Goal: Task Accomplishment & Management: Manage account settings

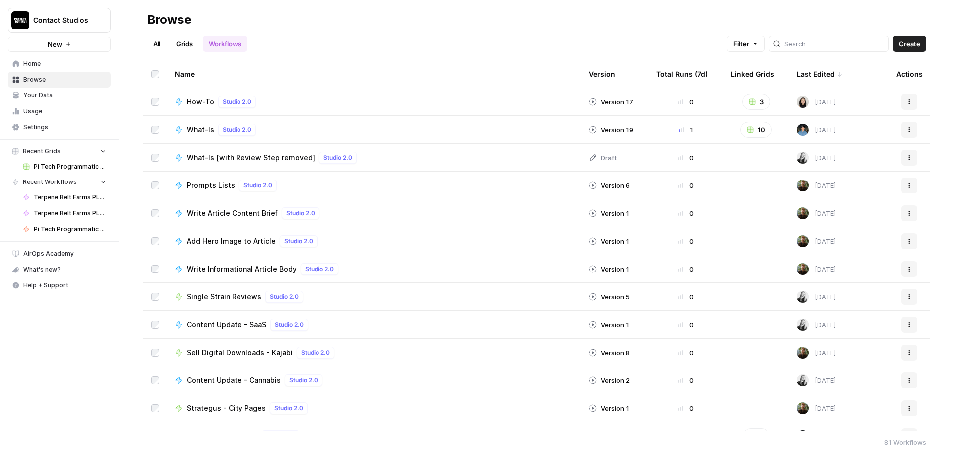
click at [61, 168] on span "Pi Tech Programmatic Service pages Grid" at bounding box center [70, 166] width 73 height 9
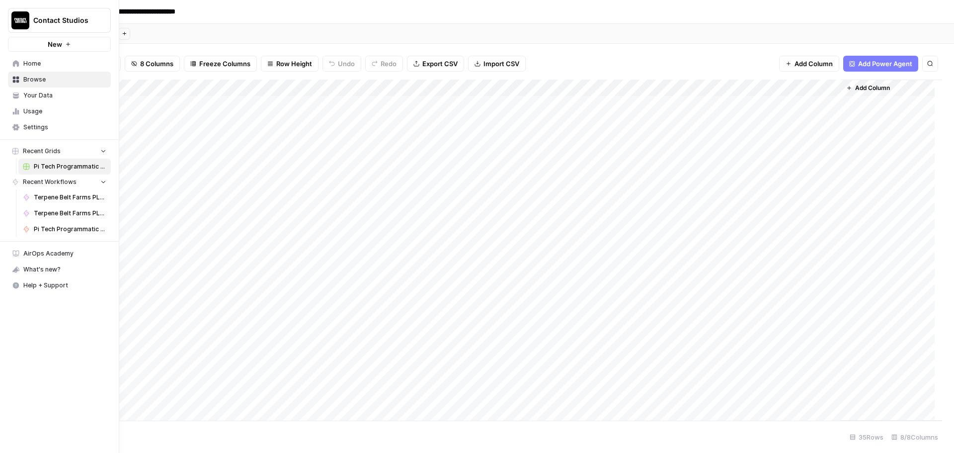
click at [54, 126] on span "Settings" at bounding box center [64, 127] width 83 height 9
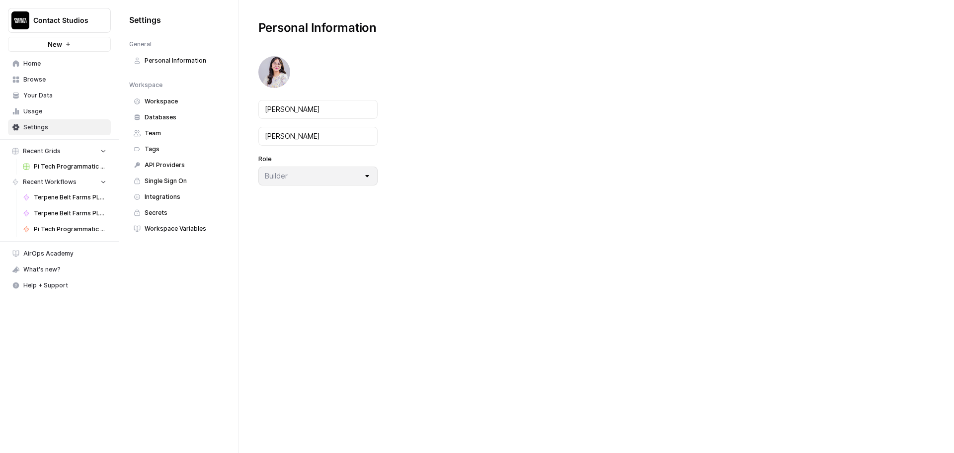
click at [166, 137] on span "Team" at bounding box center [184, 133] width 79 height 9
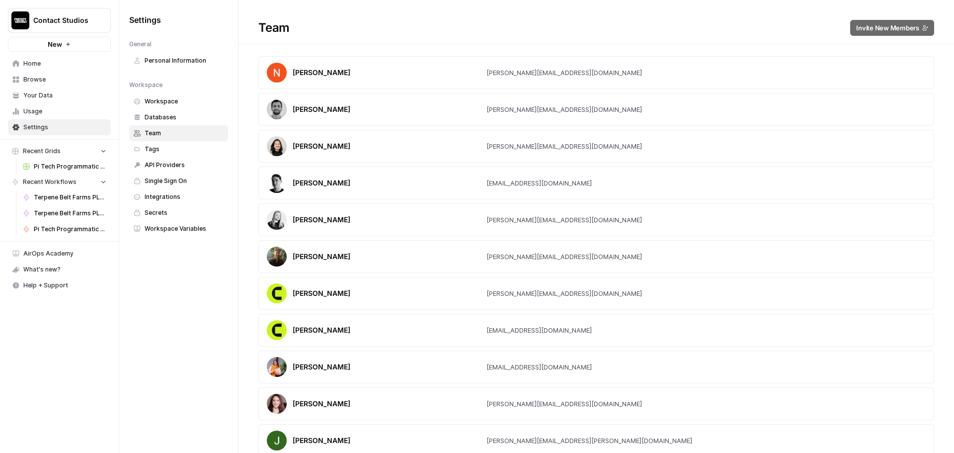
click at [166, 118] on span "Databases" at bounding box center [184, 117] width 79 height 9
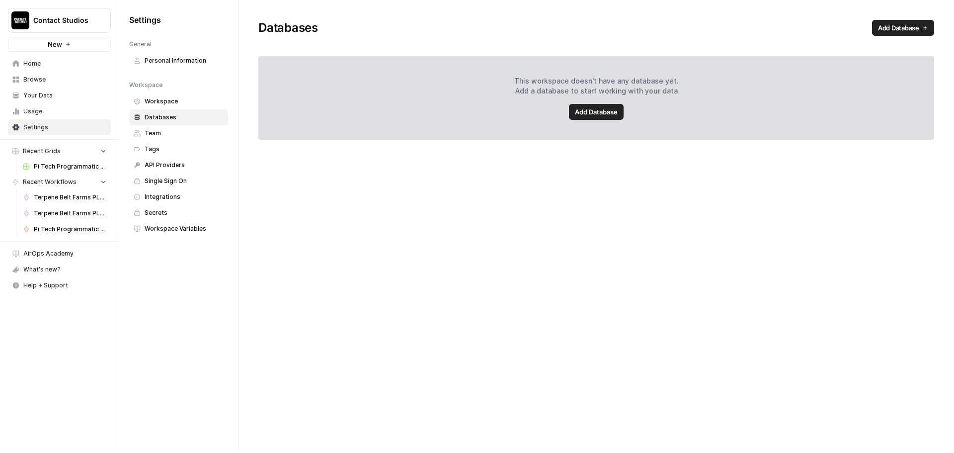
click at [165, 100] on span "Workspace" at bounding box center [184, 101] width 79 height 9
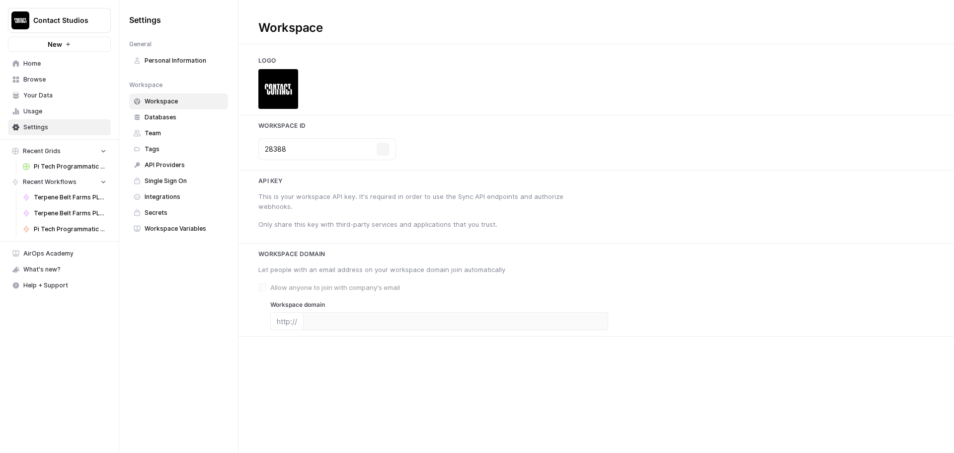
type input "[DOMAIN_NAME][URL]"
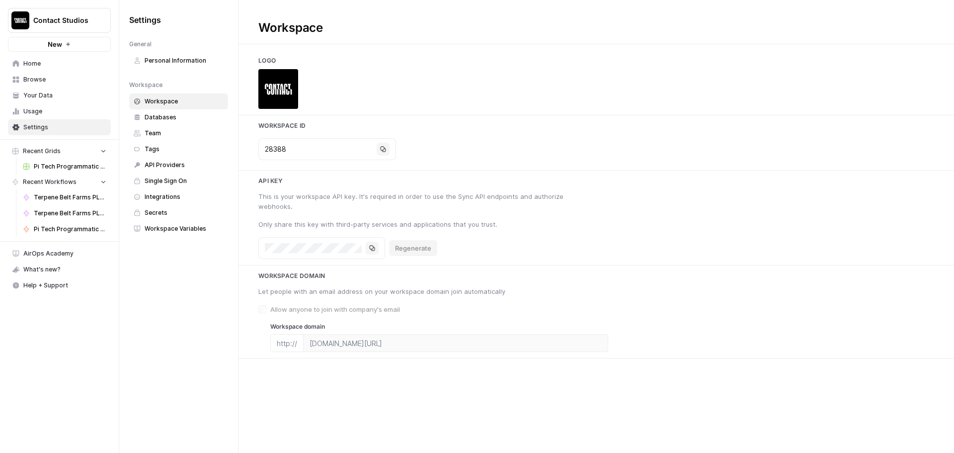
click at [184, 198] on span "Integrations" at bounding box center [184, 196] width 79 height 9
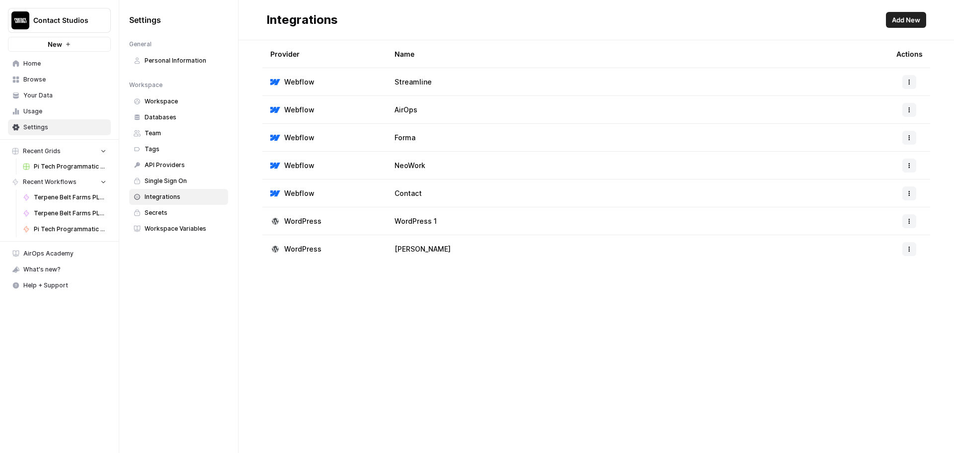
click at [899, 16] on span "Add New" at bounding box center [906, 20] width 28 height 10
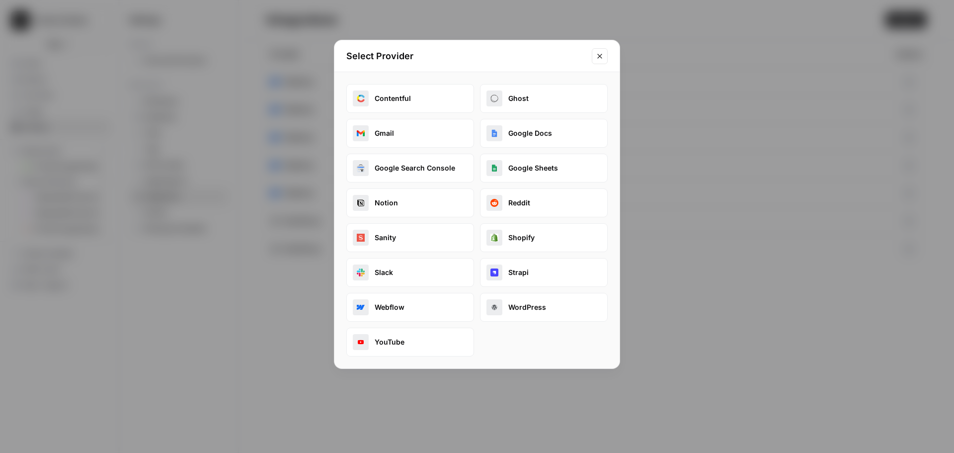
click at [418, 315] on button "Webflow" at bounding box center [410, 307] width 128 height 29
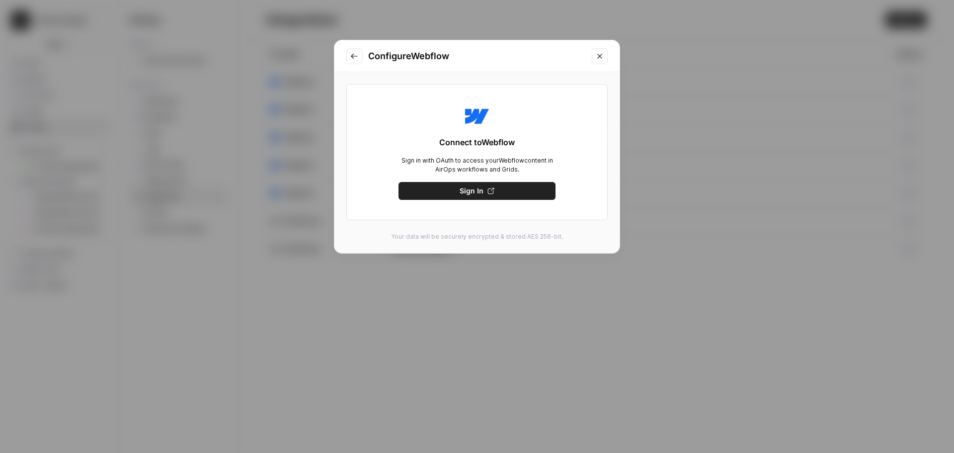
click at [482, 200] on div "Connect to Webflow Sign in with OAuth to access your Webflow content in AirOps …" at bounding box center [476, 152] width 261 height 136
click at [483, 191] on button "Sign In" at bounding box center [476, 191] width 157 height 18
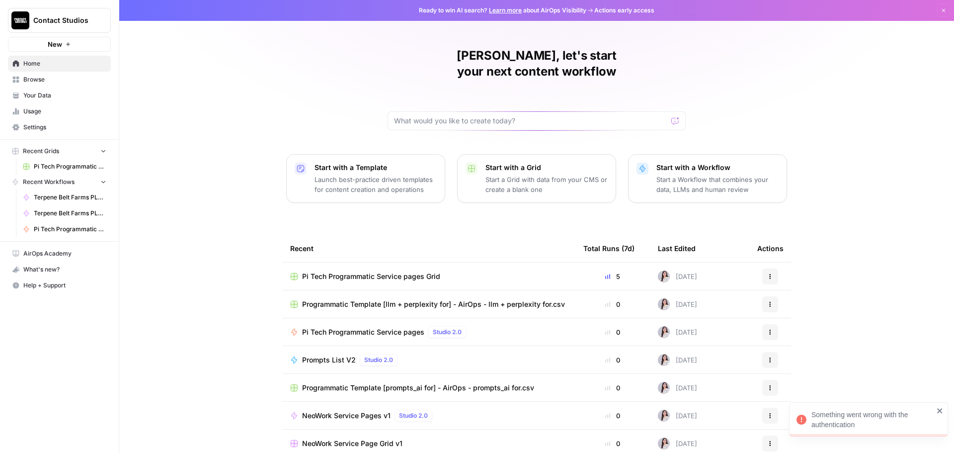
drag, startPoint x: 0, startPoint y: 0, endPoint x: 298, endPoint y: 61, distance: 304.2
click at [298, 61] on div "Suzanne, let's start your next content workflow Start with a Template Launch be…" at bounding box center [536, 236] width 835 height 473
click at [38, 78] on span "Browse" at bounding box center [64, 79] width 83 height 9
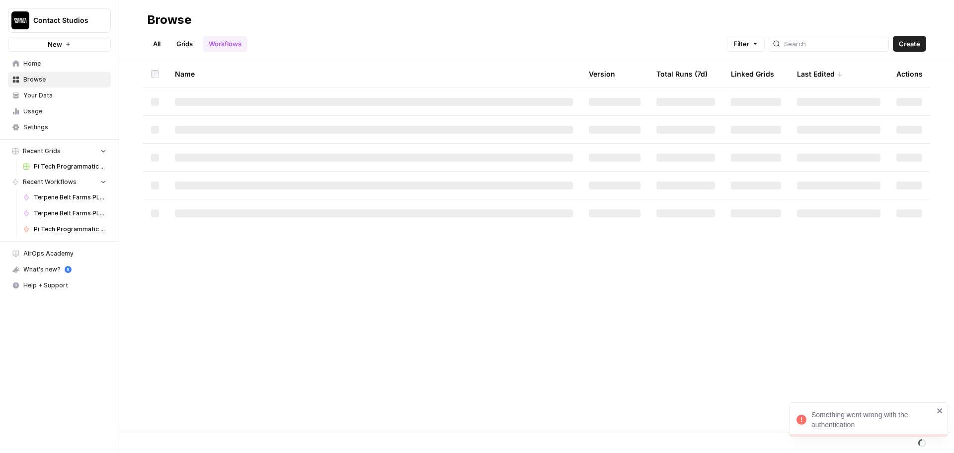
click at [39, 87] on link "Browse" at bounding box center [59, 80] width 103 height 16
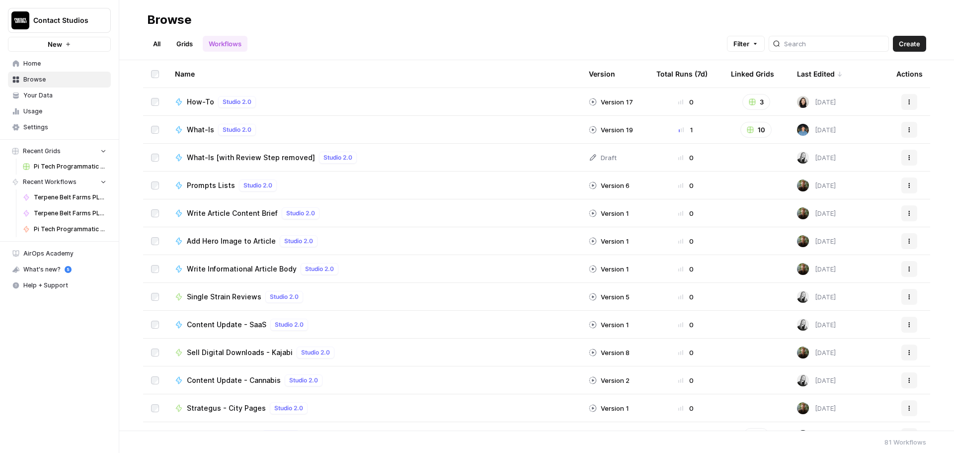
click at [45, 129] on span "Settings" at bounding box center [64, 127] width 83 height 9
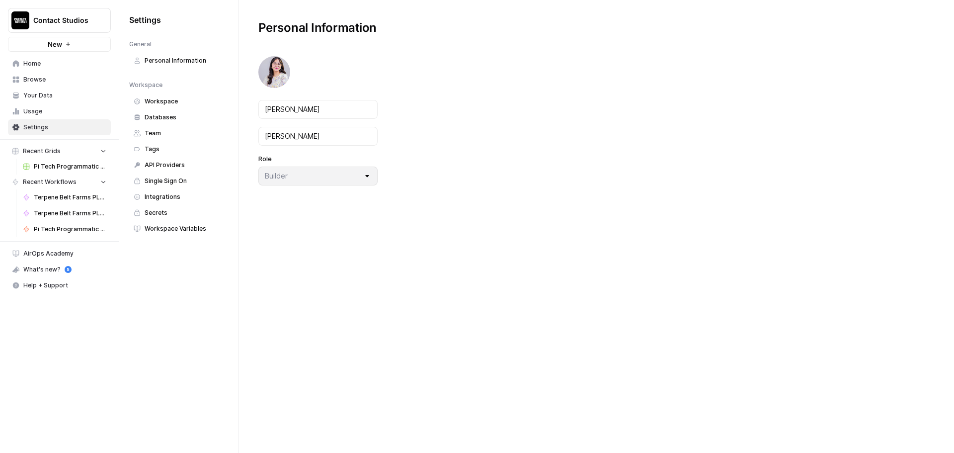
click at [182, 103] on span "Workspace" at bounding box center [184, 101] width 79 height 9
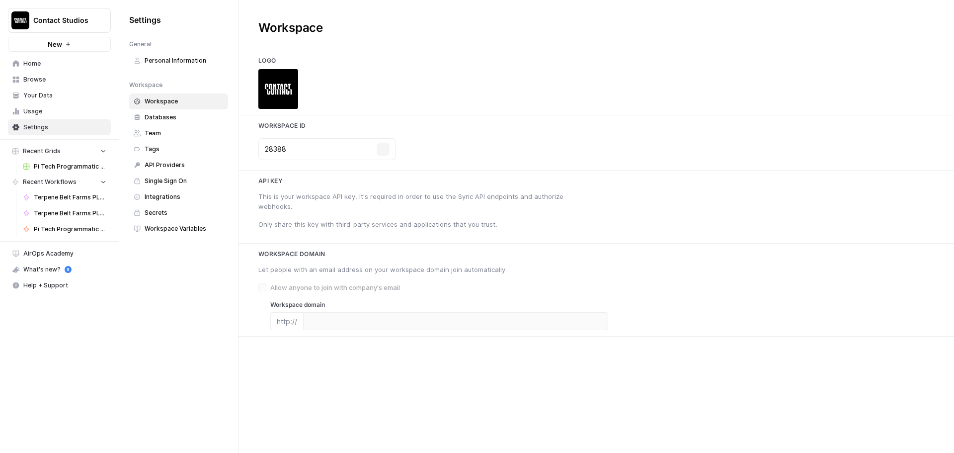
type input "[DOMAIN_NAME][URL]"
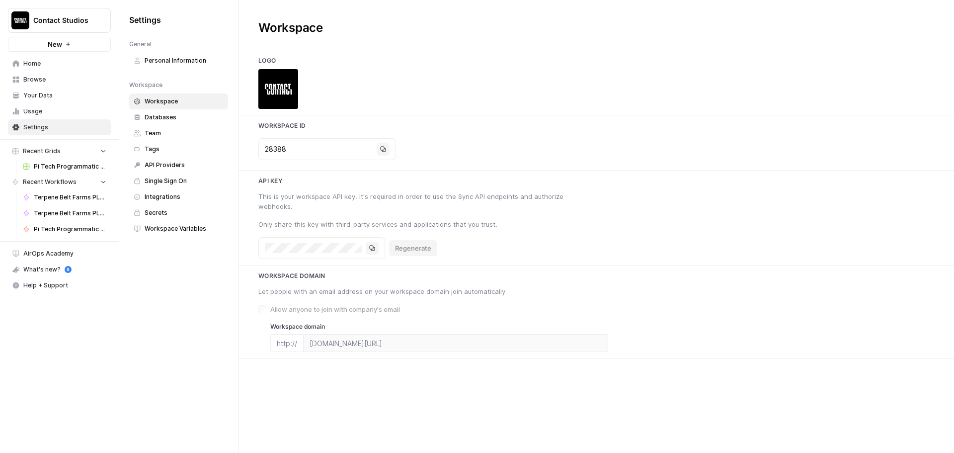
click at [166, 193] on span "Integrations" at bounding box center [184, 196] width 79 height 9
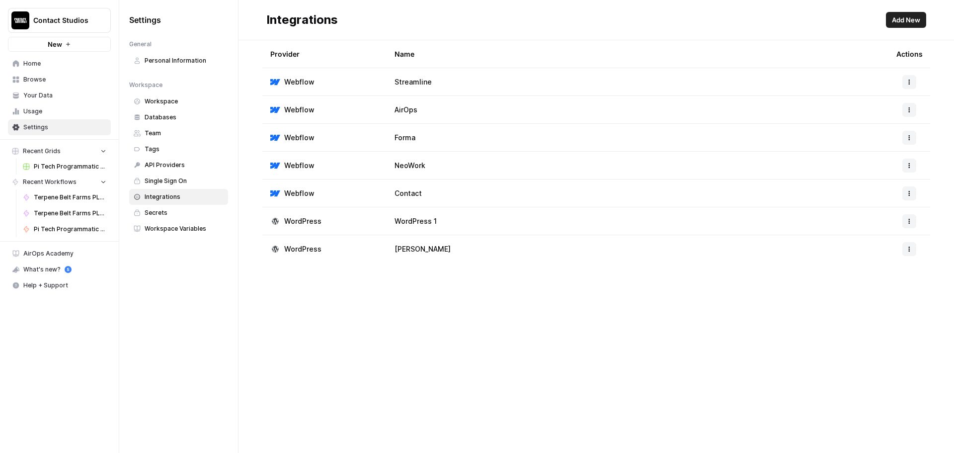
click at [893, 16] on span "Add New" at bounding box center [906, 20] width 28 height 10
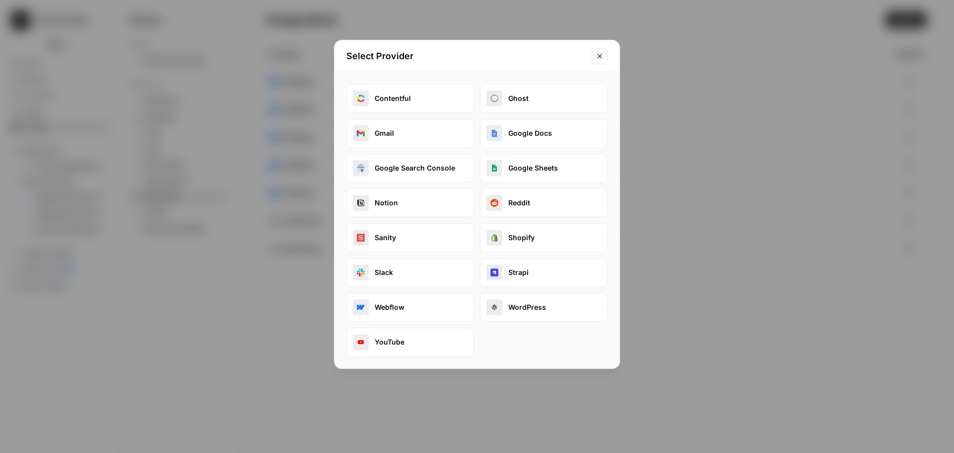
click at [392, 312] on button "Webflow" at bounding box center [410, 307] width 128 height 29
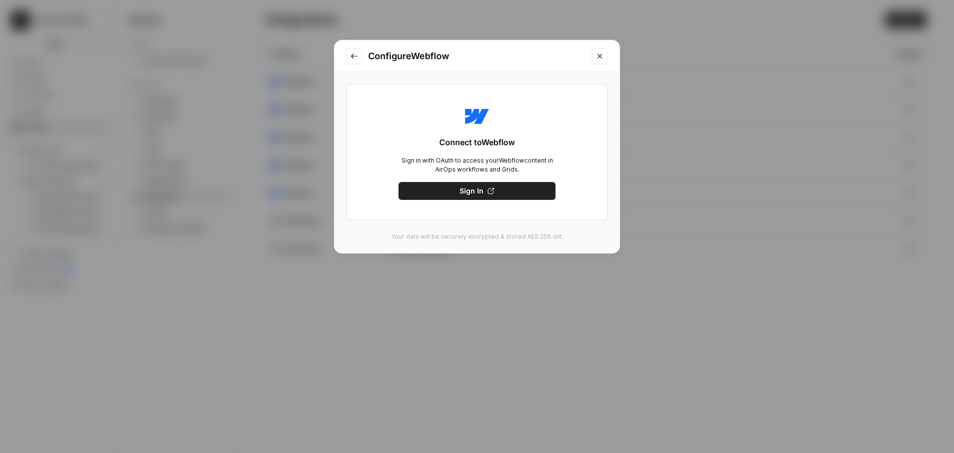
click at [469, 186] on span "Sign In" at bounding box center [472, 191] width 24 height 10
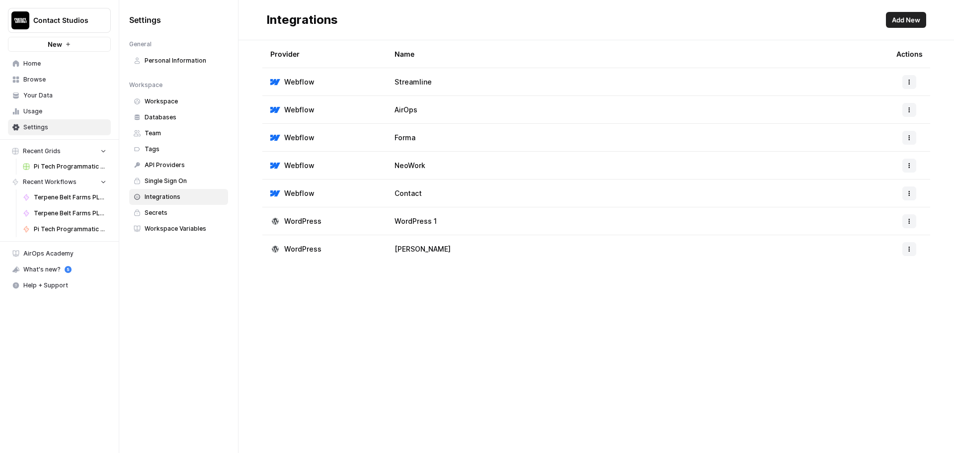
click at [897, 14] on button "Add New" at bounding box center [906, 20] width 40 height 16
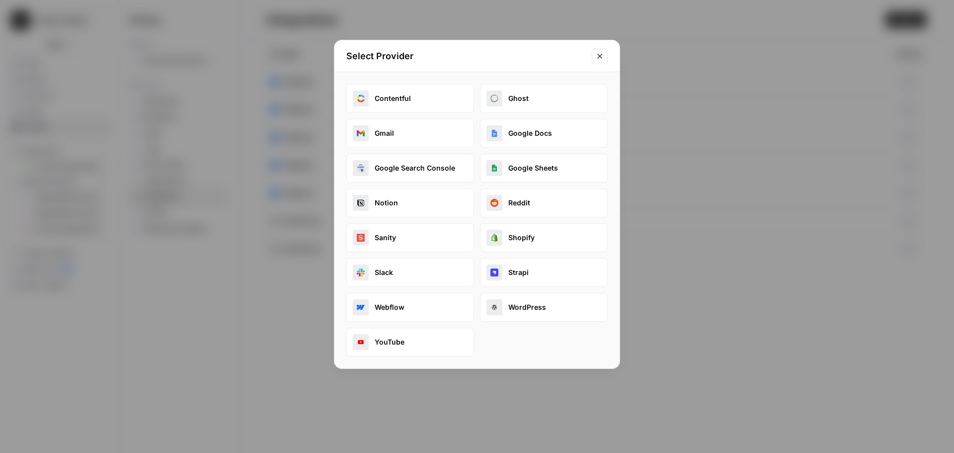
click at [401, 309] on button "Webflow" at bounding box center [410, 307] width 128 height 29
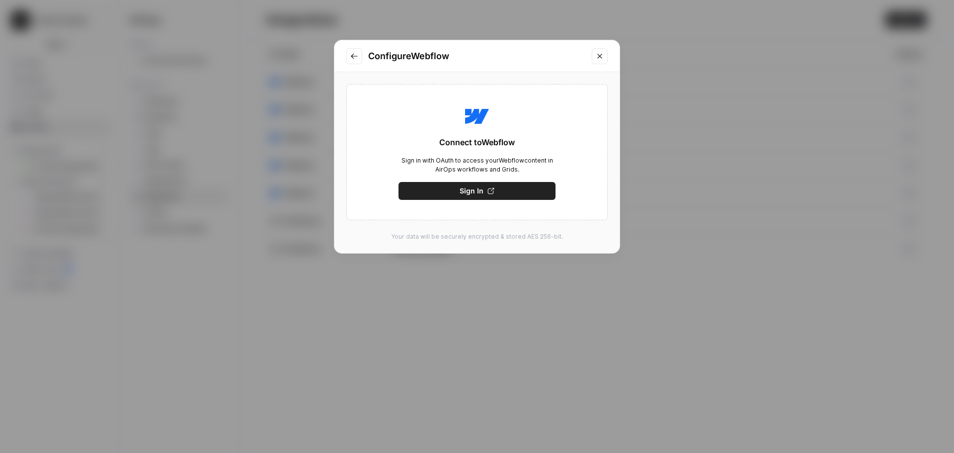
click at [467, 194] on span "Sign In" at bounding box center [472, 191] width 24 height 10
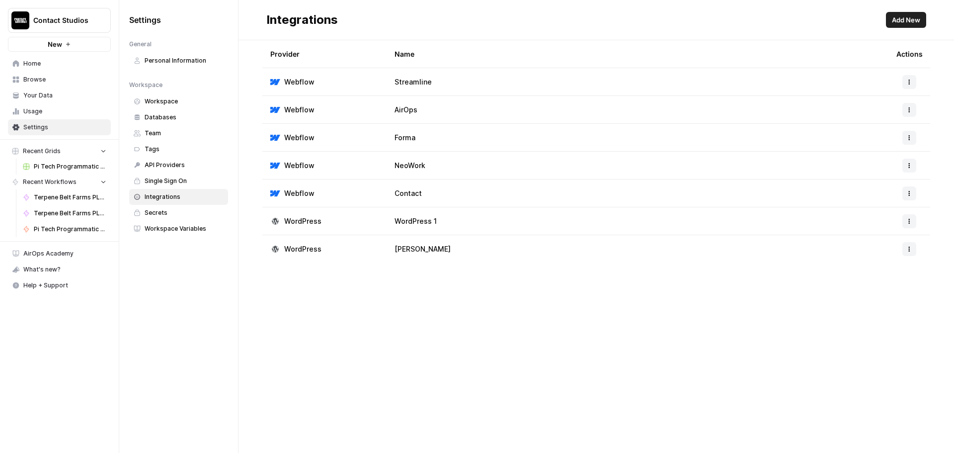
click at [910, 16] on span "Add New" at bounding box center [906, 20] width 28 height 10
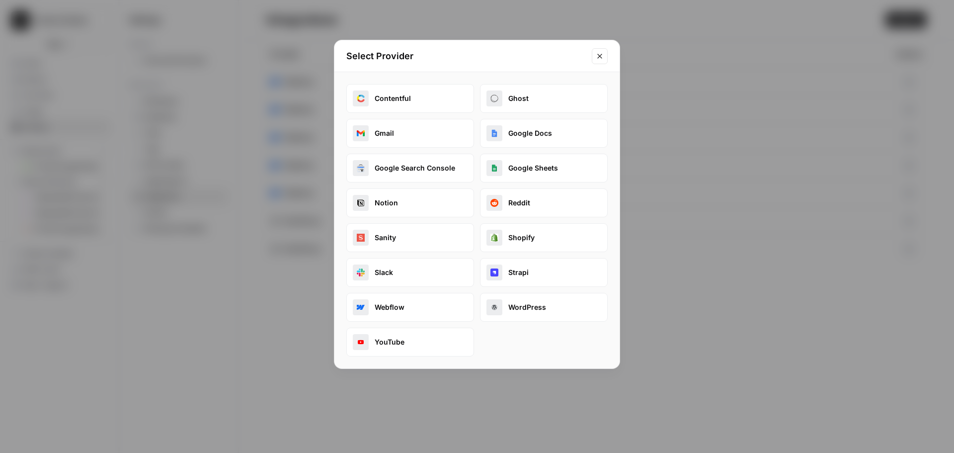
click at [360, 304] on img "button" at bounding box center [361, 307] width 8 height 8
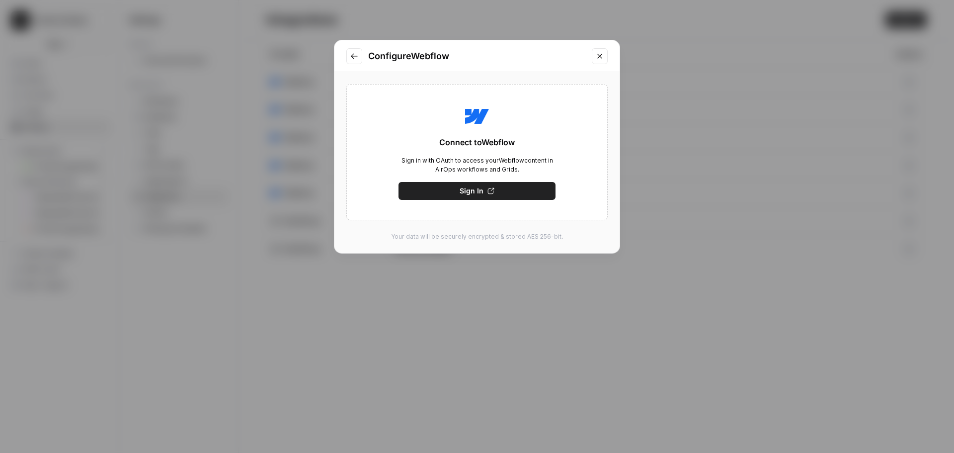
click at [523, 186] on button "Sign In" at bounding box center [476, 191] width 157 height 18
